Goal: Communication & Community: Answer question/provide support

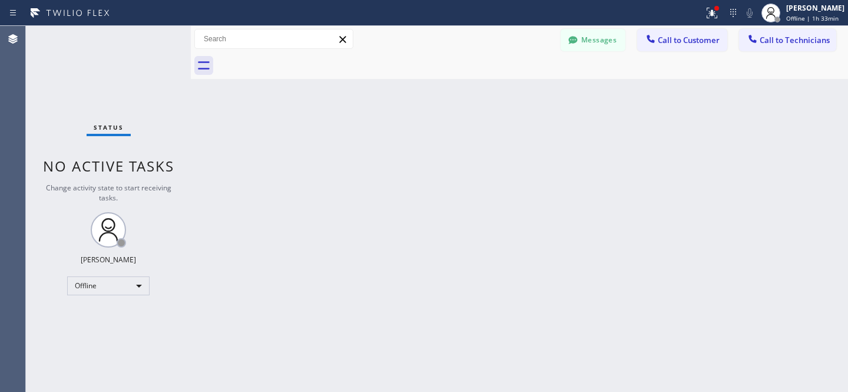
scroll to position [110, 0]
click at [405, 95] on div "Back to Dashboard Change Sender ID Customers Technicians RG [PERSON_NAME] [DATE…" at bounding box center [519, 209] width 657 height 366
drag, startPoint x: 592, startPoint y: 42, endPoint x: 342, endPoint y: 226, distance: 310.1
click at [591, 42] on button "Messages" at bounding box center [593, 40] width 65 height 22
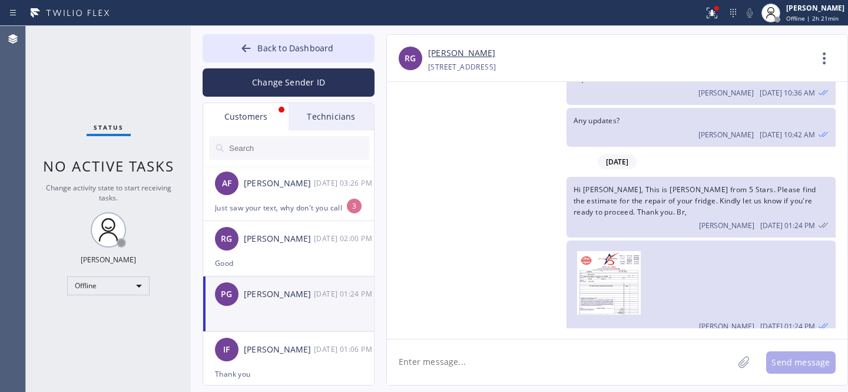
click at [281, 192] on div "AF [PERSON_NAME] [DATE] 03:26 PM" at bounding box center [289, 182] width 172 height 35
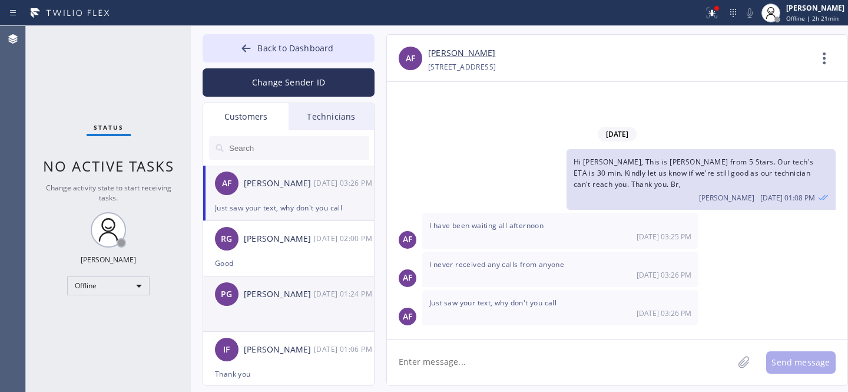
scroll to position [0, 0]
click at [478, 359] on textarea at bounding box center [560, 361] width 346 height 45
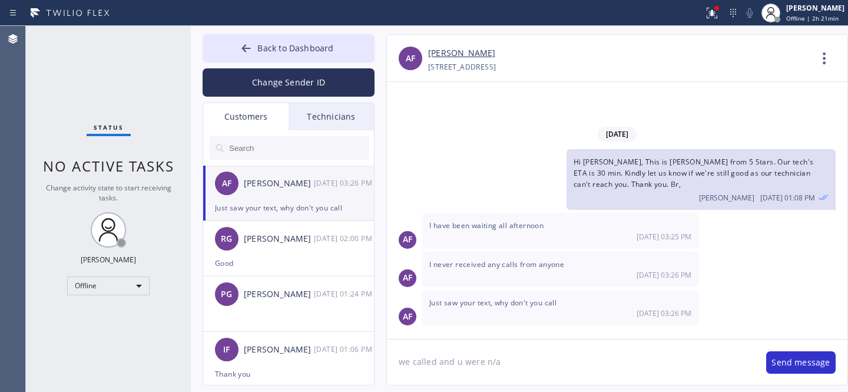
click at [474, 54] on link "[PERSON_NAME]" at bounding box center [461, 54] width 67 height 14
click at [536, 363] on textarea "we called and u were n/a" at bounding box center [570, 361] width 367 height 45
type textarea "we called u were n/a so we texted you"
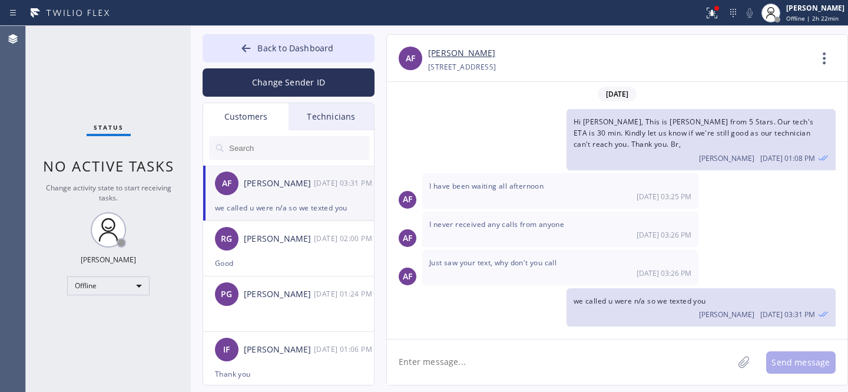
click at [605, 349] on textarea at bounding box center [560, 361] width 346 height 45
click at [496, 68] on div "[STREET_ADDRESS]" at bounding box center [462, 67] width 68 height 14
copy div "33181"
drag, startPoint x: 572, startPoint y: 364, endPoint x: 577, endPoint y: 368, distance: 6.7
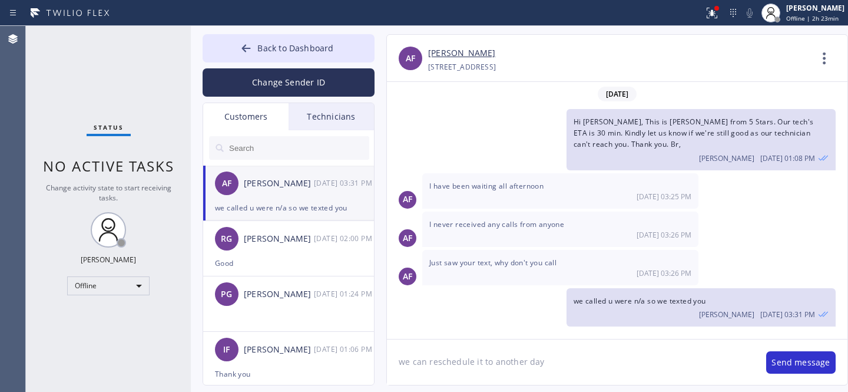
click at [572, 364] on textarea "we can reschedule it to another day" at bounding box center [570, 361] width 367 height 45
type textarea "we can reschedule it to another day like [DATE] 11-2"
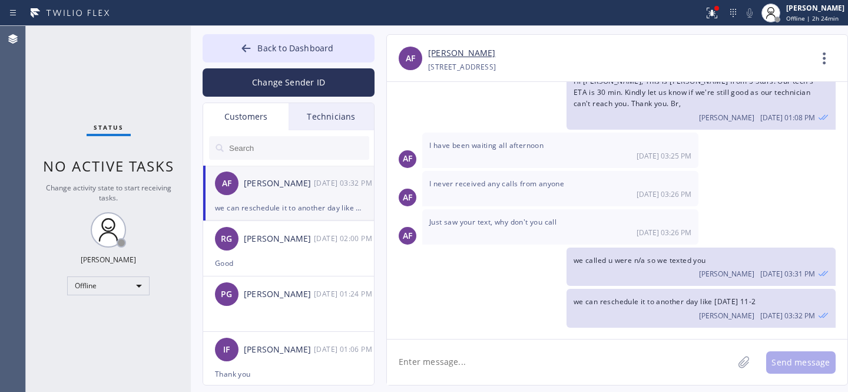
click at [479, 357] on textarea at bounding box center [560, 361] width 346 height 45
click at [236, 44] on button "Back to Dashboard" at bounding box center [289, 48] width 172 height 28
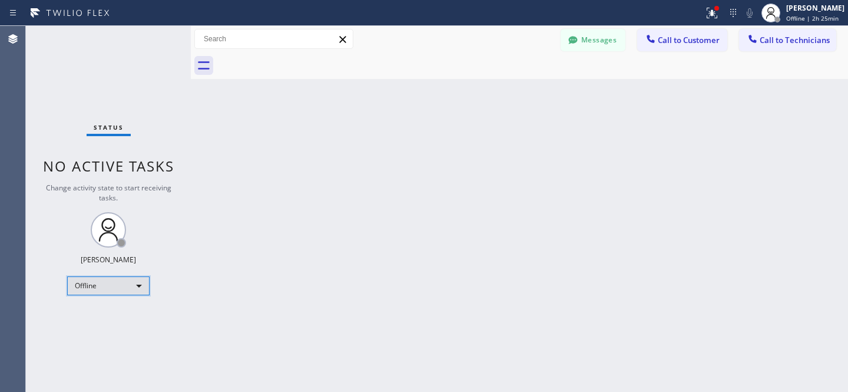
click at [110, 289] on div "Offline" at bounding box center [108, 285] width 82 height 19
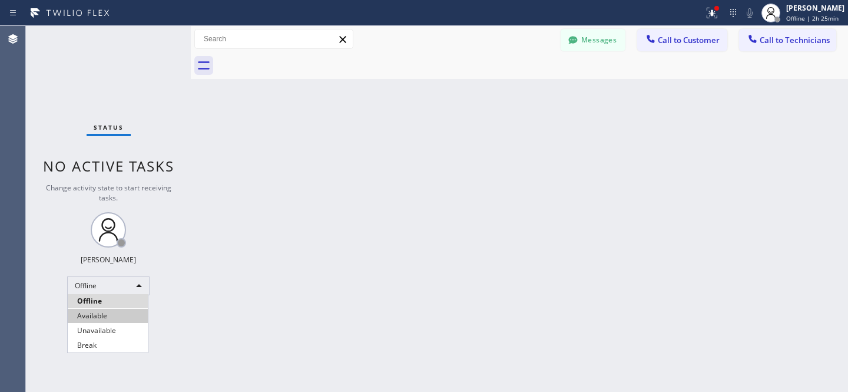
click at [107, 314] on li "Available" at bounding box center [108, 316] width 80 height 14
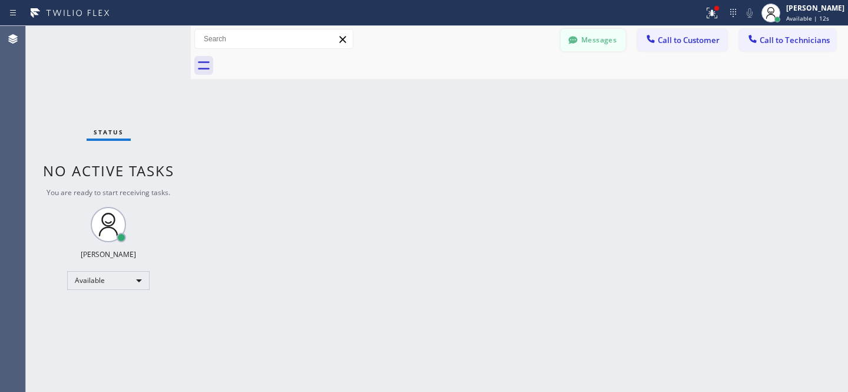
click at [581, 44] on button "Messages" at bounding box center [593, 40] width 65 height 22
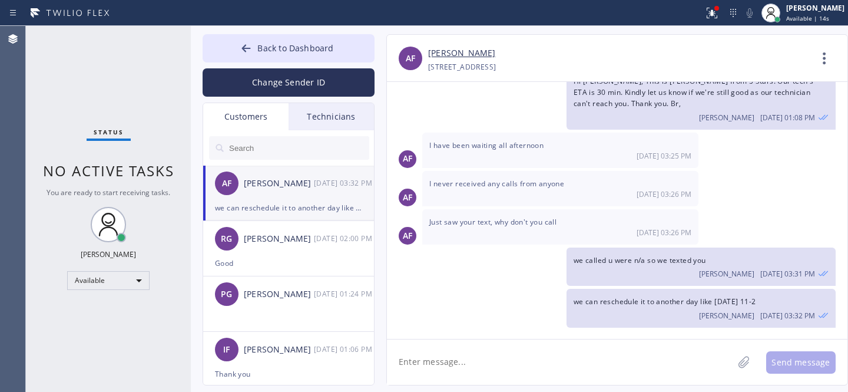
click at [271, 149] on input "text" at bounding box center [298, 148] width 141 height 24
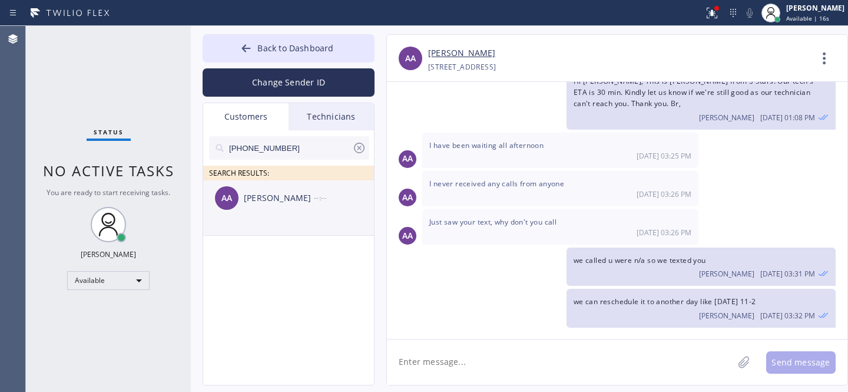
click at [265, 208] on div "AA [PERSON_NAME] --:--" at bounding box center [289, 197] width 172 height 35
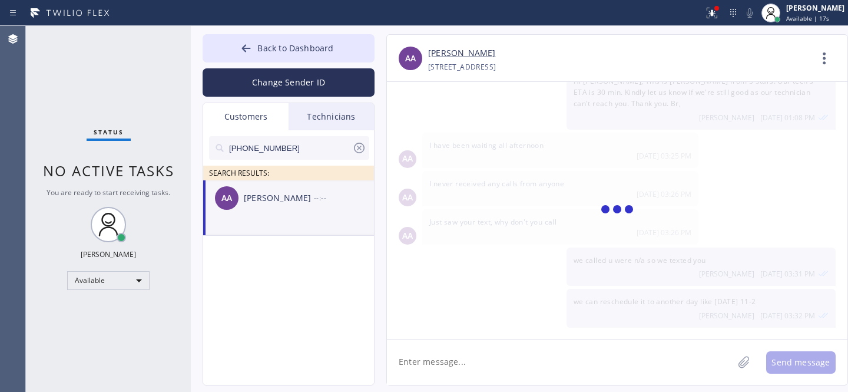
scroll to position [0, 0]
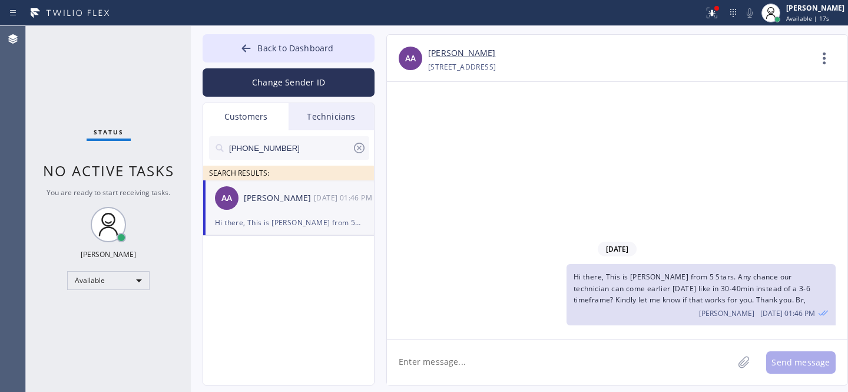
click at [463, 353] on textarea at bounding box center [560, 361] width 346 height 45
click at [269, 47] on span "Back to Dashboard" at bounding box center [295, 47] width 76 height 11
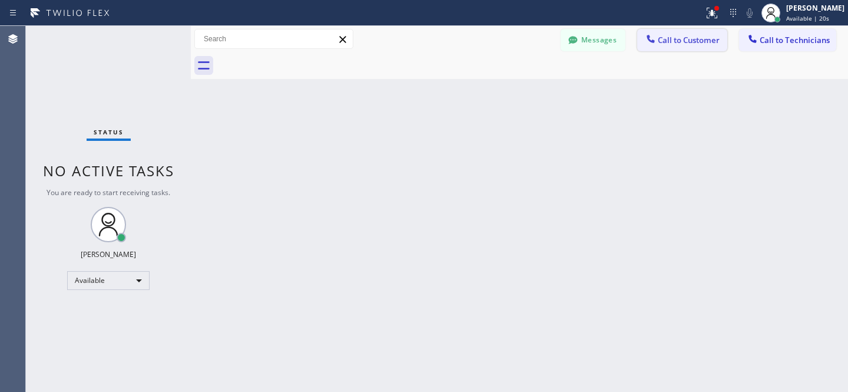
click at [658, 39] on span "Call to Customer" at bounding box center [689, 40] width 62 height 11
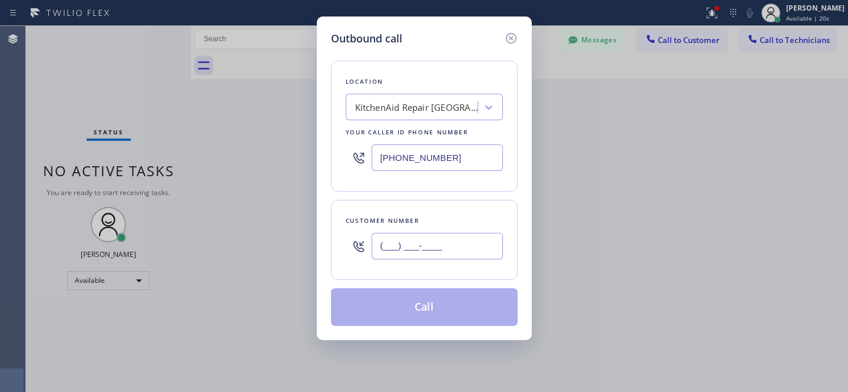
click at [438, 241] on input "(___) ___-____" at bounding box center [437, 246] width 131 height 27
paste input "619) 888-8849"
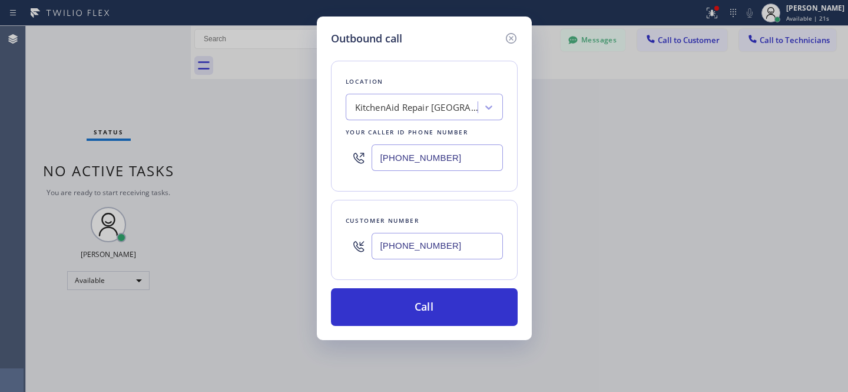
type input "[PHONE_NUMBER]"
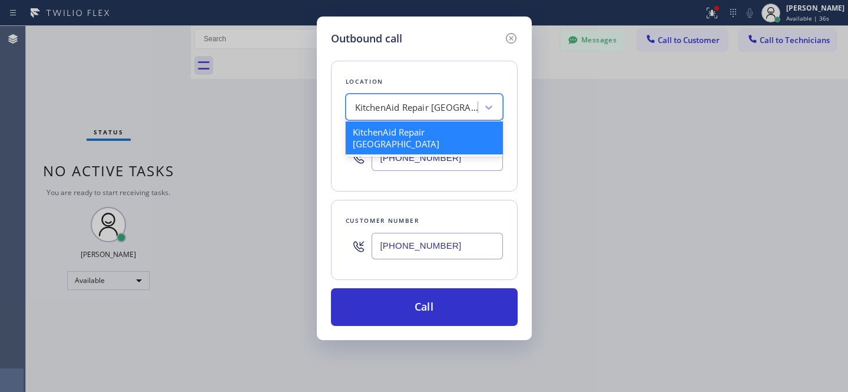
click at [422, 111] on div "KitchenAid Repair [GEOGRAPHIC_DATA]" at bounding box center [413, 107] width 128 height 21
paste input "Sub Zero Appliance Repair (Google Ads [GEOGRAPHIC_DATA])"
type input "Sub Zero Appliance Repair (Google Ads [GEOGRAPHIC_DATA])"
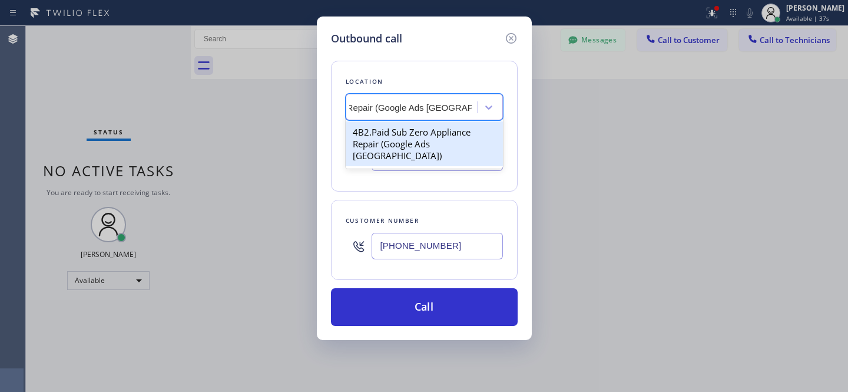
click at [398, 134] on div "4B2.Paid Sub Zero Appliance Repair (Google Ads [GEOGRAPHIC_DATA])" at bounding box center [424, 143] width 157 height 45
type input "[PHONE_NUMBER]"
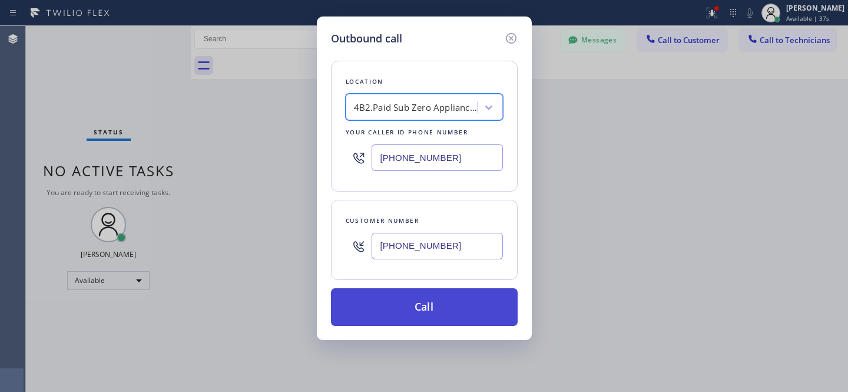
drag, startPoint x: 472, startPoint y: 315, endPoint x: 478, endPoint y: 306, distance: 10.8
click at [472, 315] on button "Call" at bounding box center [424, 307] width 187 height 38
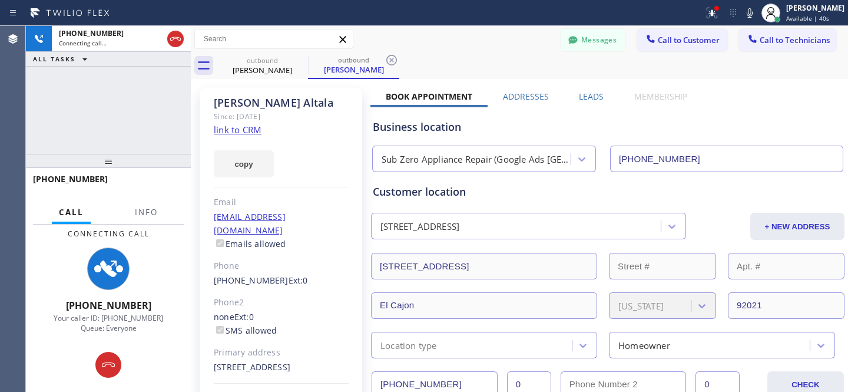
type input "[PHONE_NUMBER]"
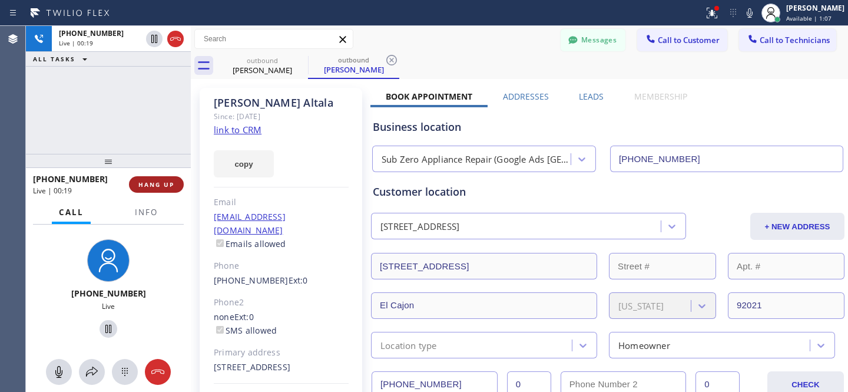
click at [148, 186] on span "HANG UP" at bounding box center [156, 184] width 36 height 8
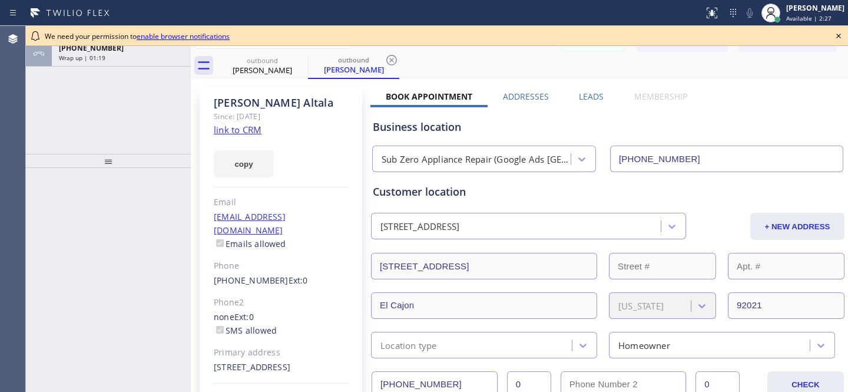
type input "[PHONE_NUMBER]"
click at [837, 38] on icon at bounding box center [839, 36] width 14 height 14
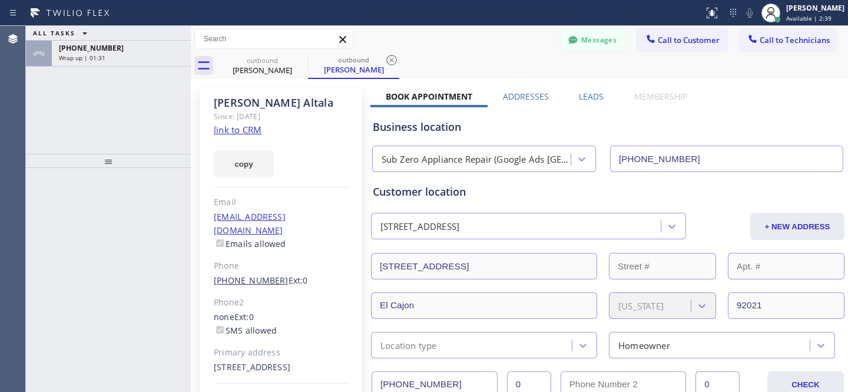
click at [252, 274] on link "[PHONE_NUMBER]" at bounding box center [251, 279] width 75 height 11
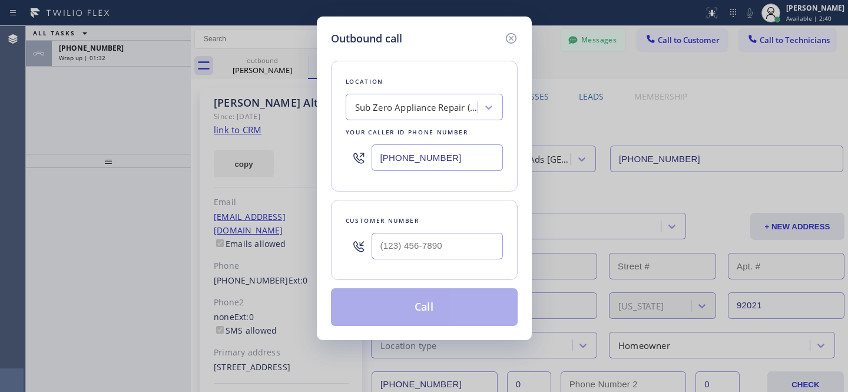
type input "[PHONE_NUMBER]"
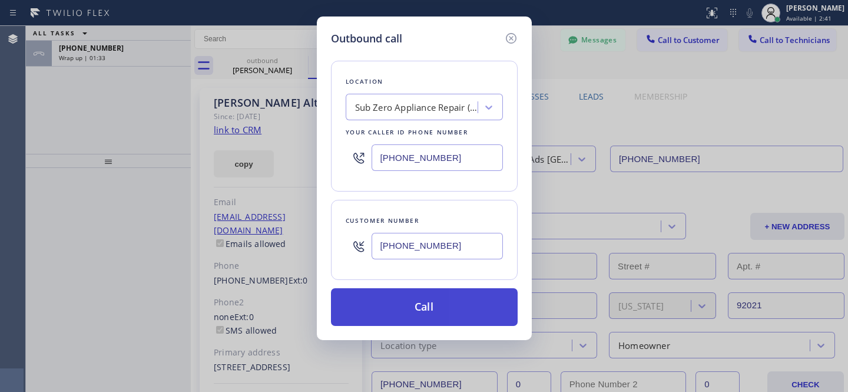
click at [443, 300] on button "Call" at bounding box center [424, 307] width 187 height 38
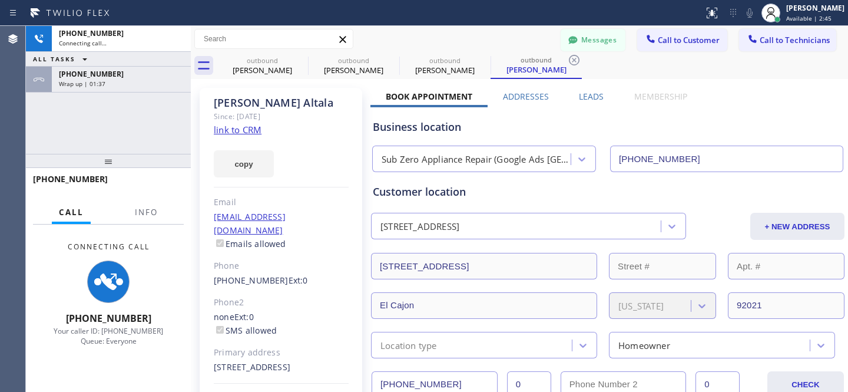
type input "[PHONE_NUMBER]"
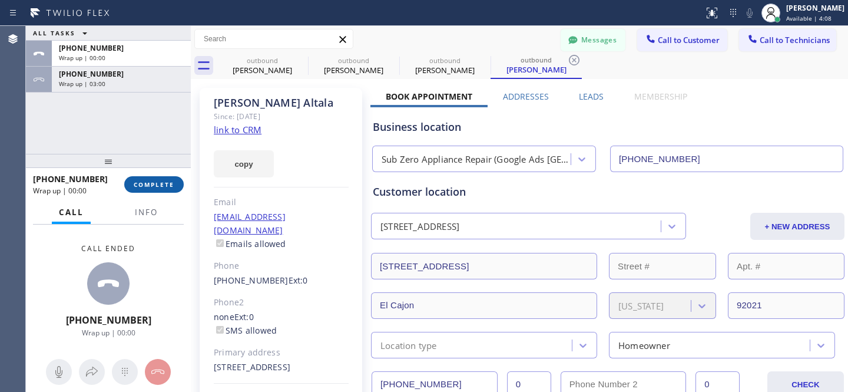
drag, startPoint x: 165, startPoint y: 178, endPoint x: 289, endPoint y: 264, distance: 150.3
click at [165, 178] on button "COMPLETE" at bounding box center [153, 184] width 59 height 16
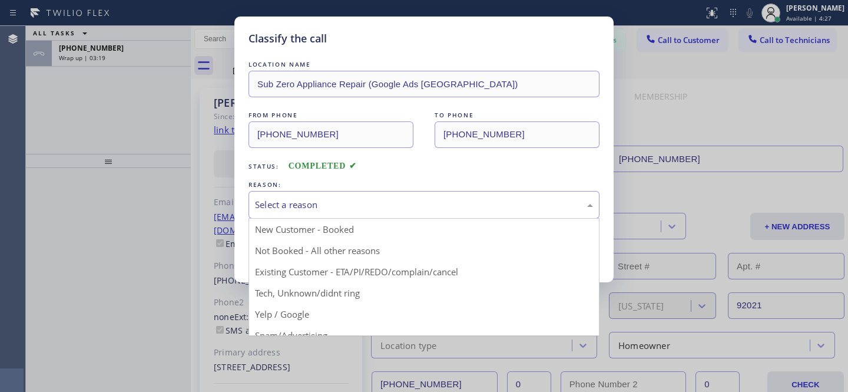
click at [420, 208] on div "Select a reason" at bounding box center [424, 205] width 338 height 14
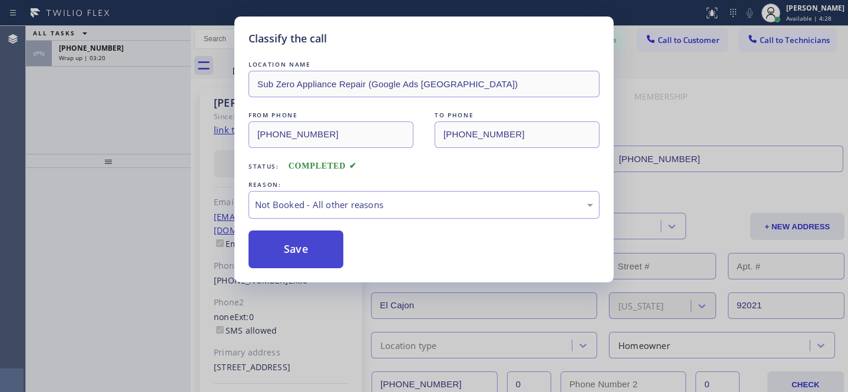
click at [301, 249] on button "Save" at bounding box center [296, 249] width 95 height 38
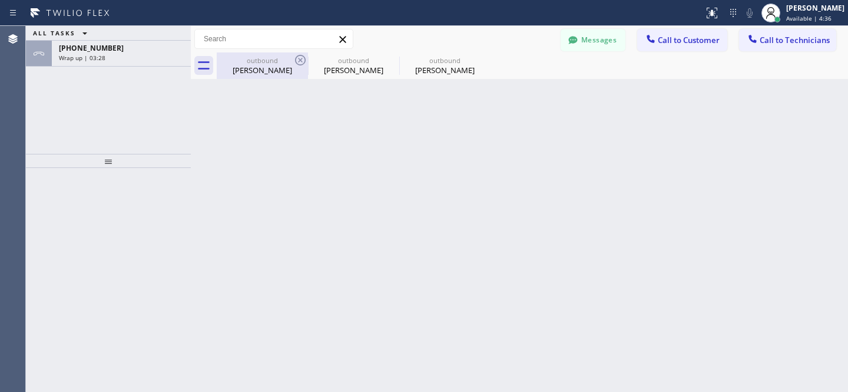
click at [269, 59] on div "outbound" at bounding box center [262, 60] width 89 height 9
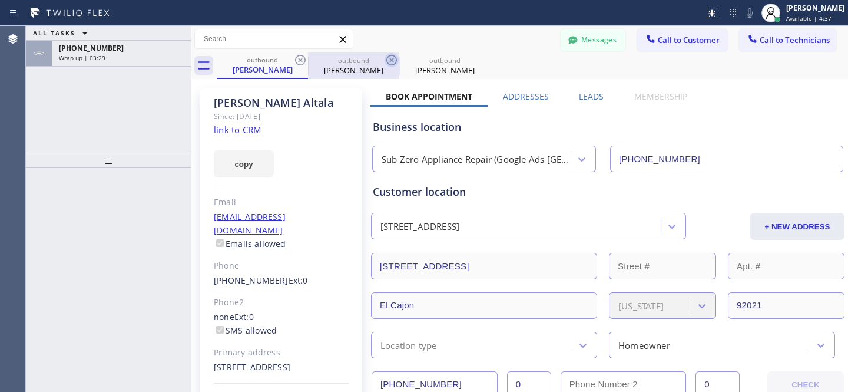
click at [301, 59] on icon at bounding box center [300, 60] width 14 height 14
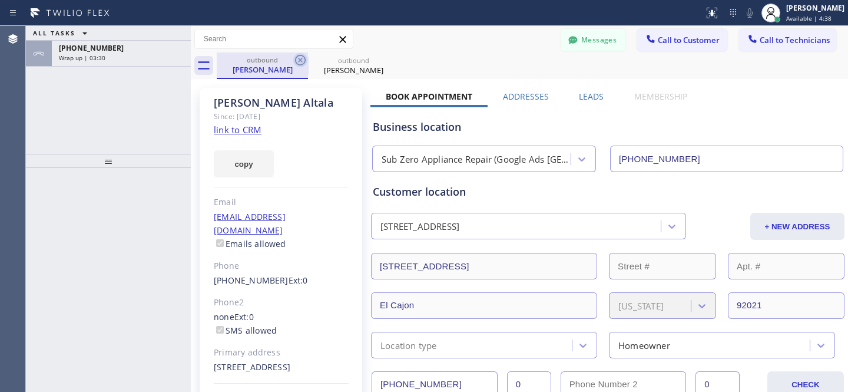
click at [301, 61] on icon at bounding box center [300, 60] width 14 height 14
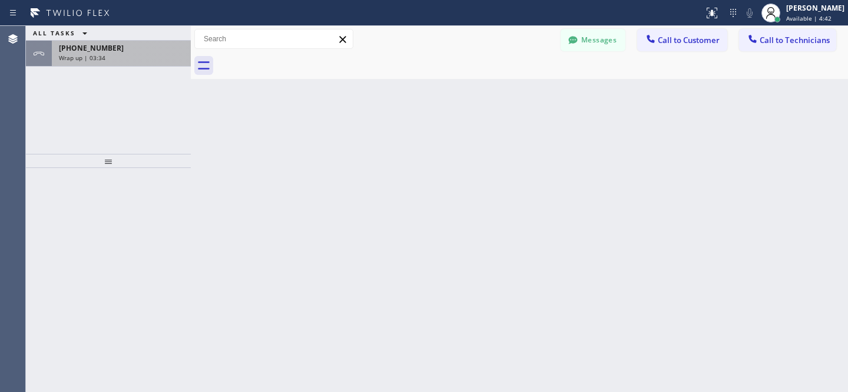
click at [132, 41] on div "+16198888849 Wrap up | 03:34" at bounding box center [119, 54] width 134 height 26
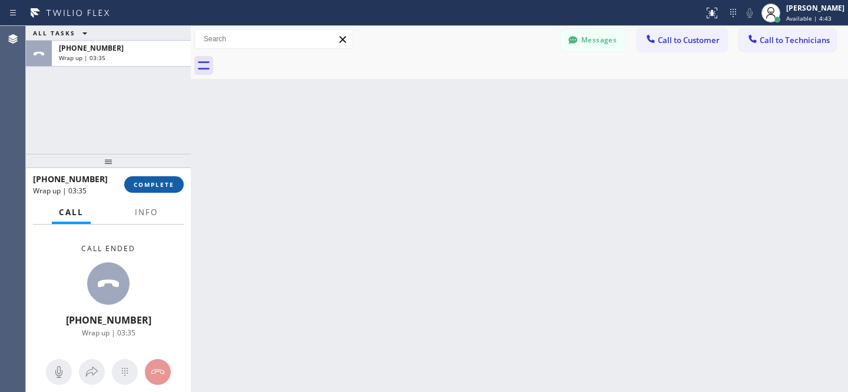
click at [163, 183] on span "COMPLETE" at bounding box center [154, 184] width 41 height 8
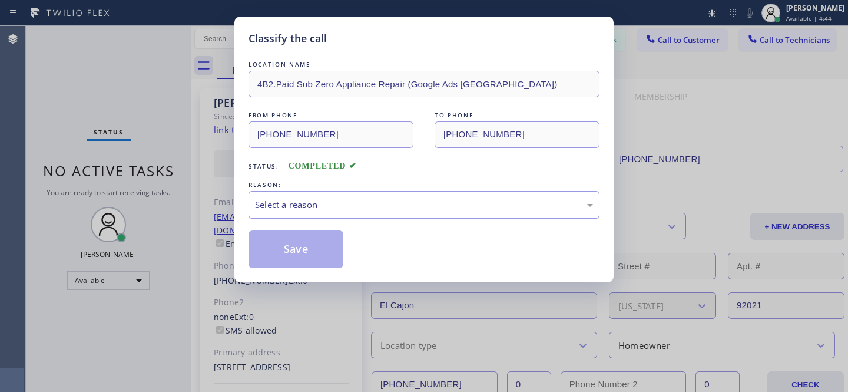
type input "[PHONE_NUMBER]"
click at [357, 213] on div "Select a reason" at bounding box center [424, 205] width 351 height 28
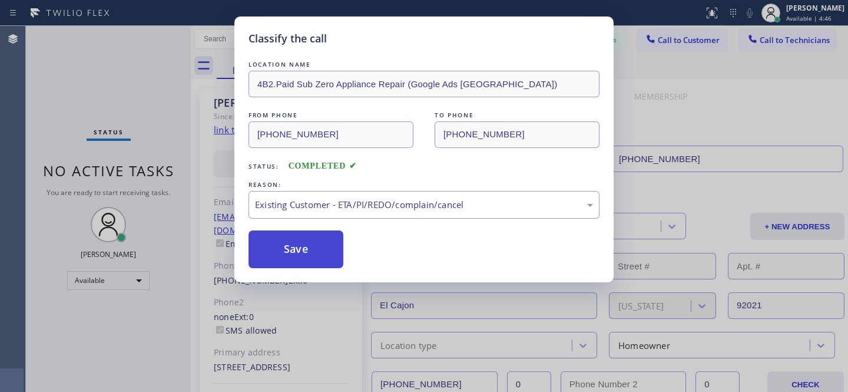
click at [328, 248] on button "Save" at bounding box center [296, 249] width 95 height 38
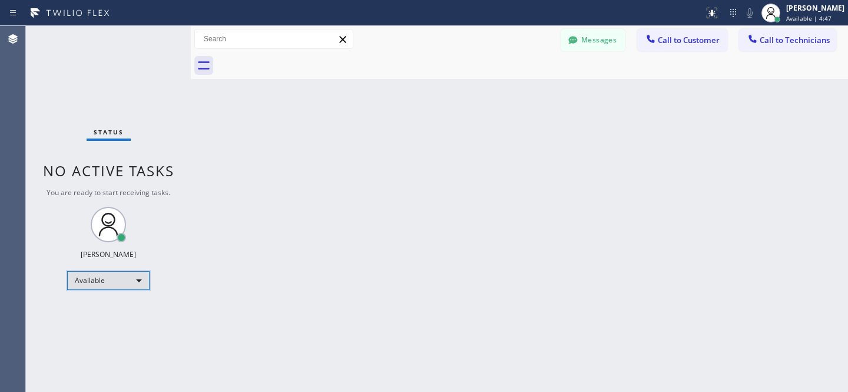
click at [97, 278] on div "Available" at bounding box center [108, 280] width 82 height 19
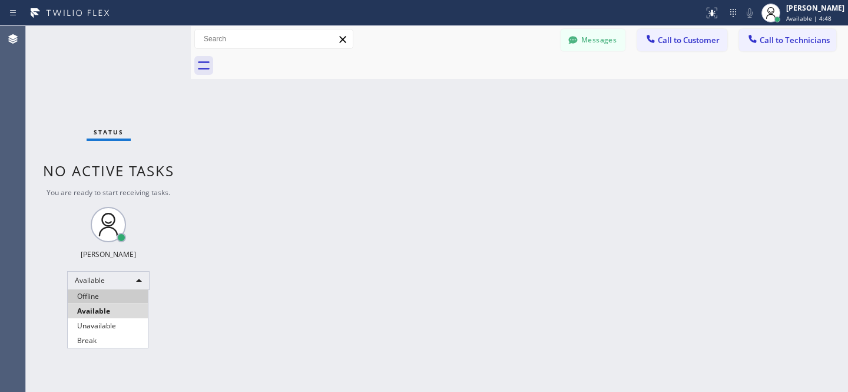
click at [110, 290] on li "Offline" at bounding box center [108, 296] width 80 height 14
